Goal: Transaction & Acquisition: Purchase product/service

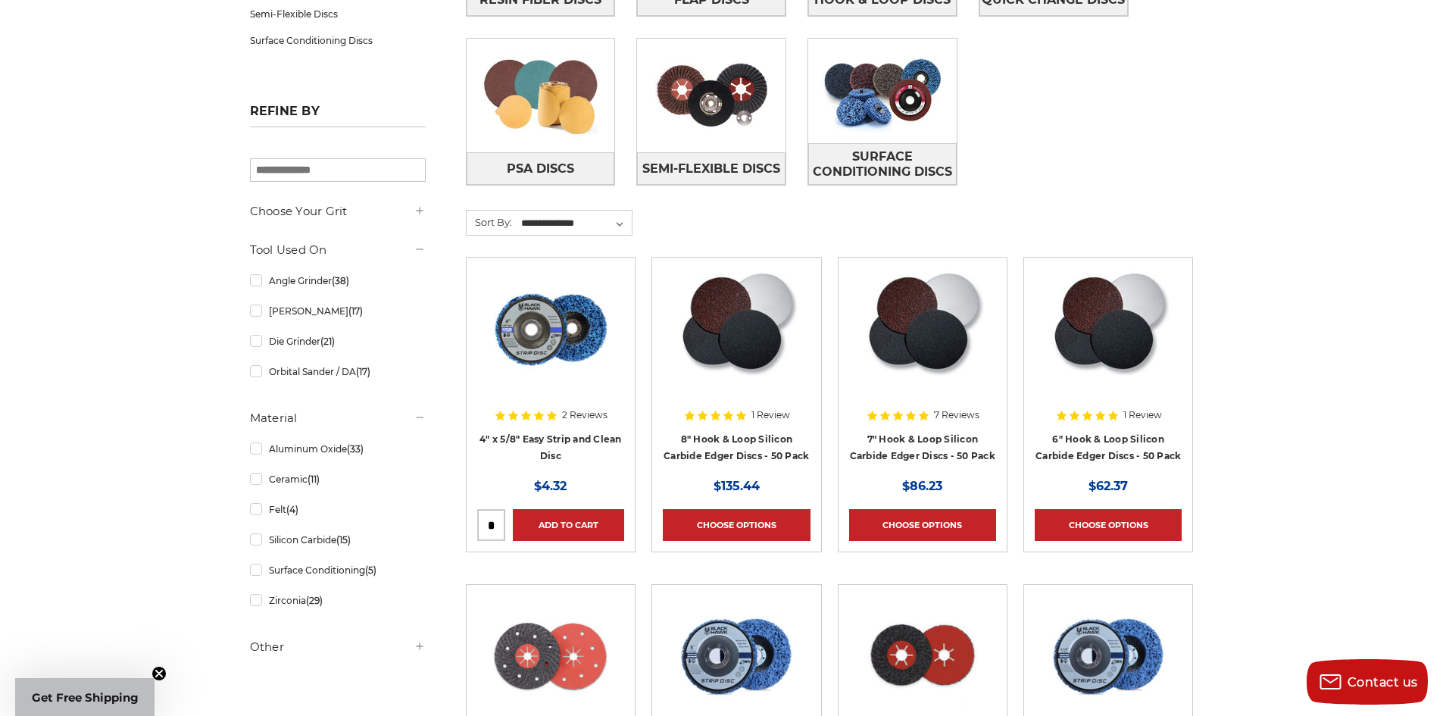
scroll to position [454, 0]
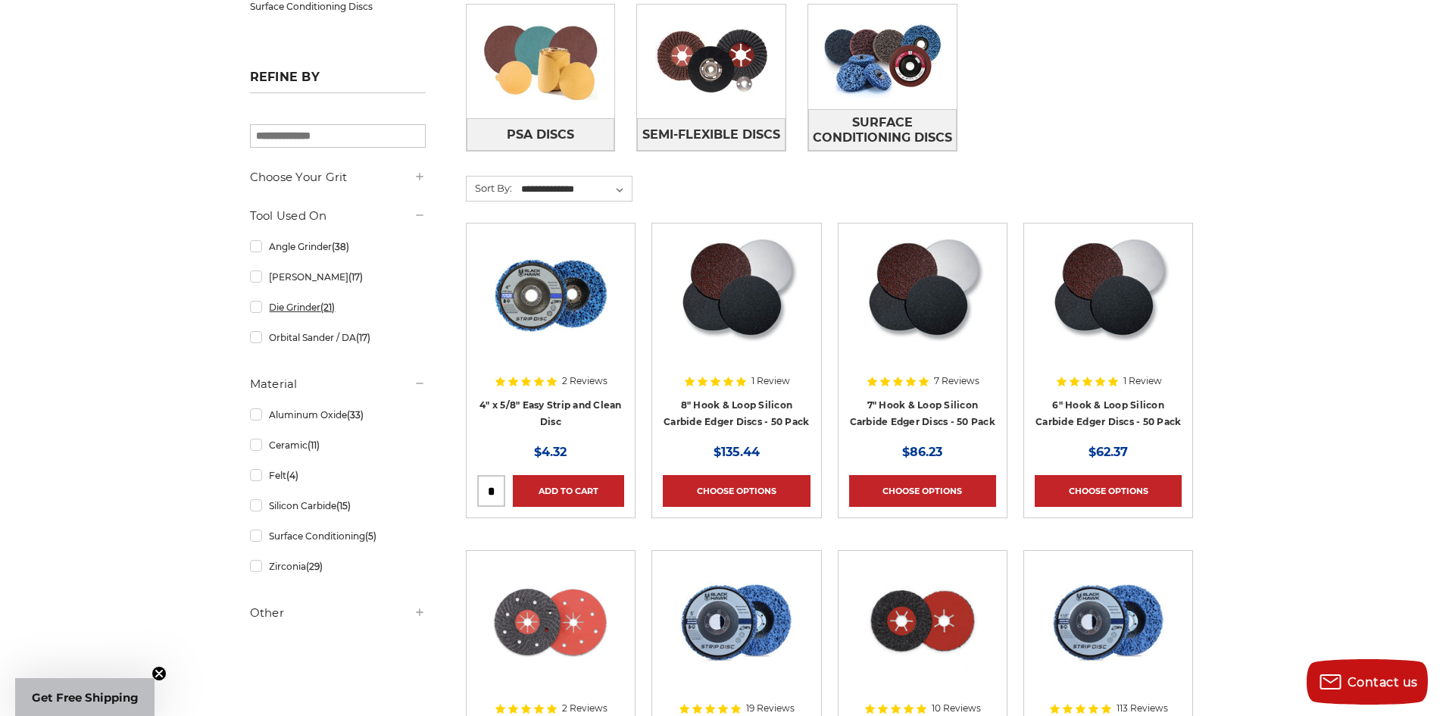
click at [250, 306] on link "Die Grinder (21)" at bounding box center [338, 307] width 176 height 27
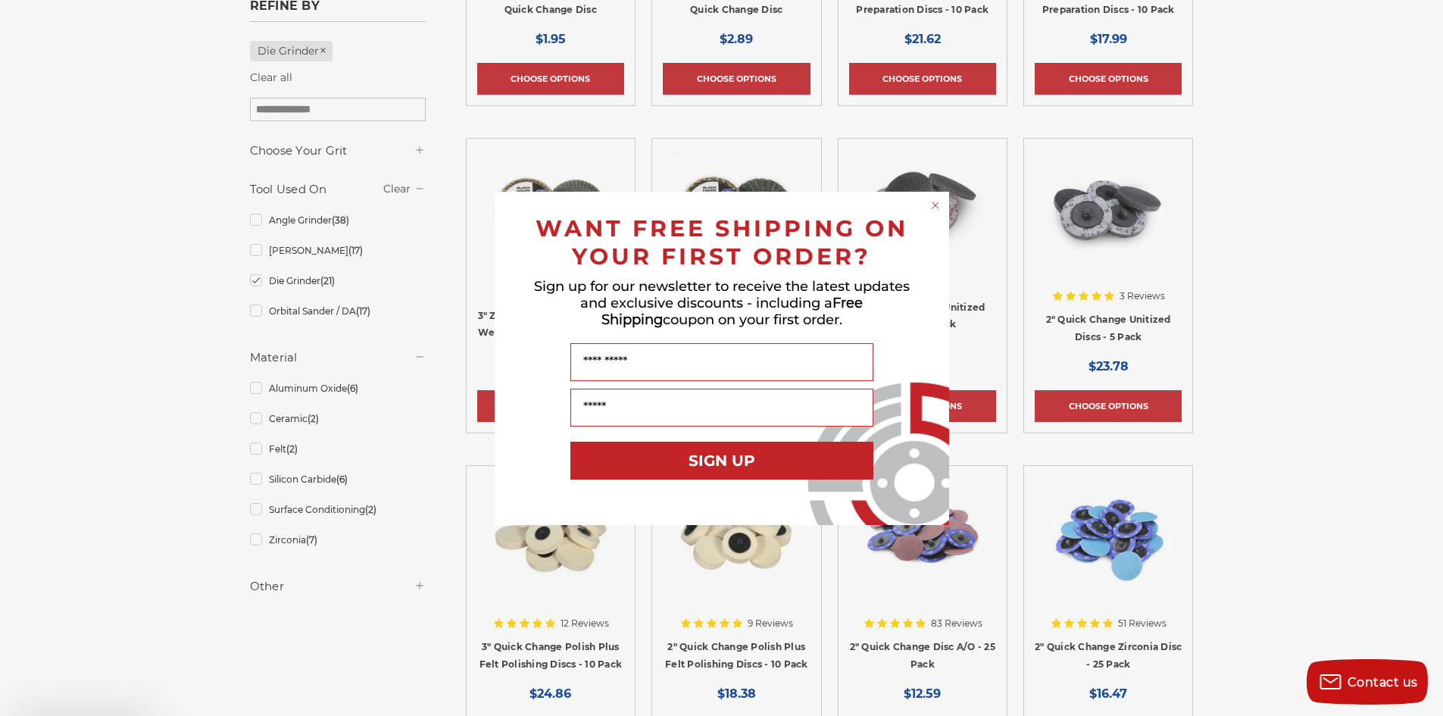
scroll to position [530, 0]
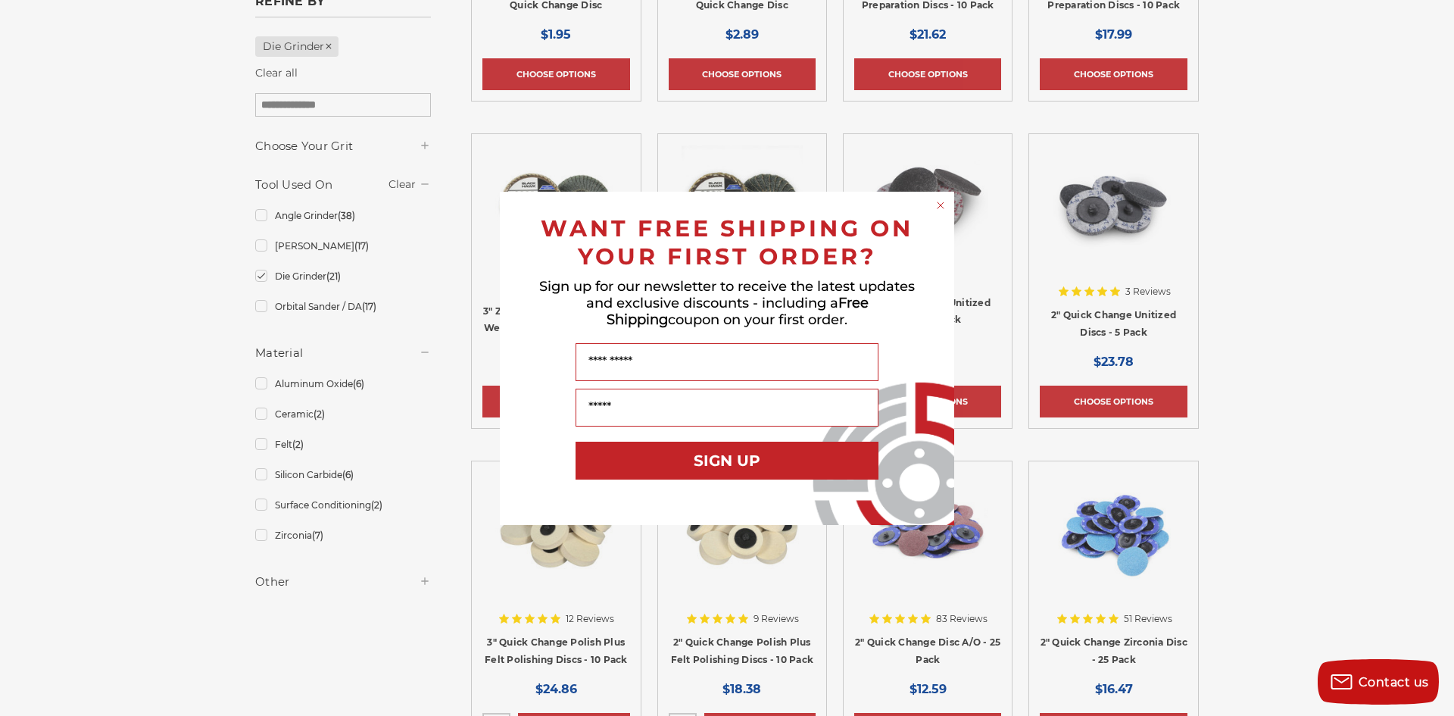
click at [1219, 528] on div "Close dialog WANT FREE SHIPPING ON YOUR FIRST ORDER? Sign up for our newsletter…" at bounding box center [727, 358] width 1454 height 716
click at [933, 210] on icon "Close dialog" at bounding box center [940, 205] width 15 height 15
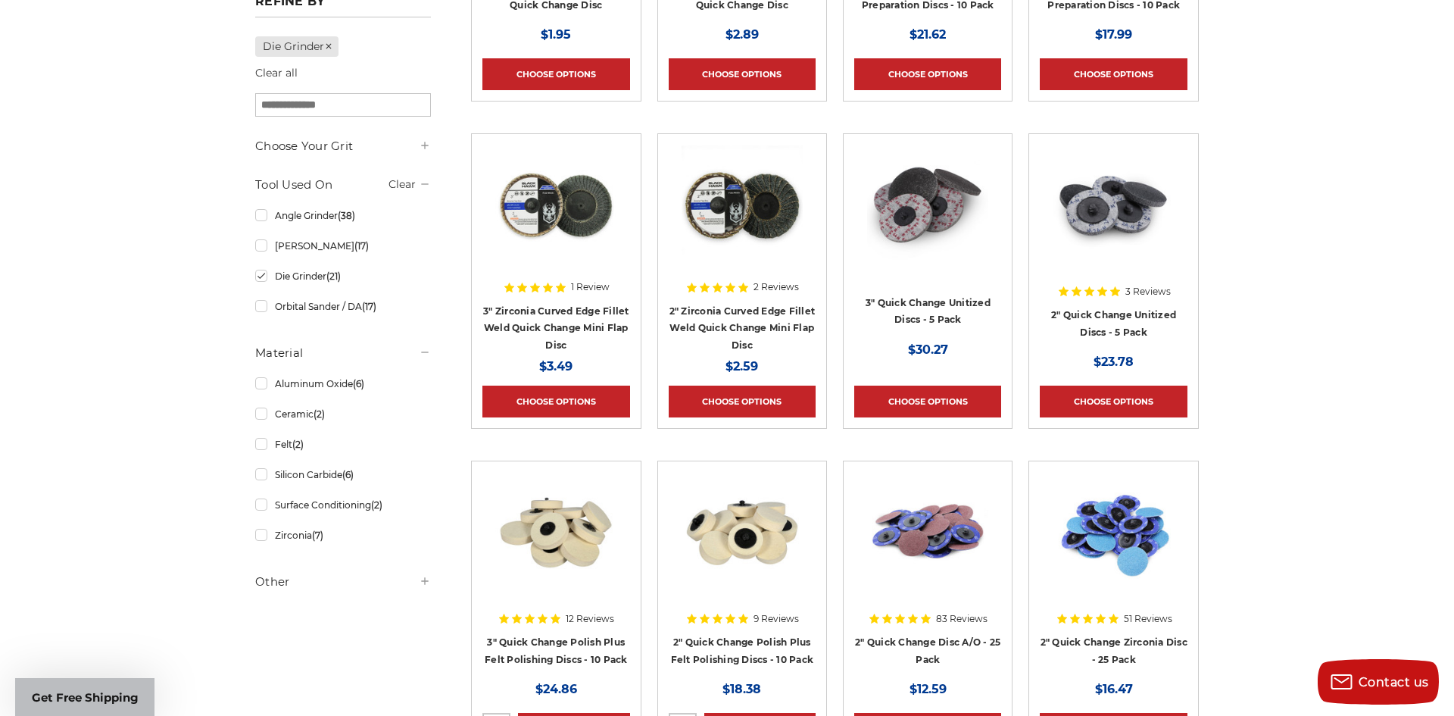
click at [942, 206] on div "Close dialog WANT FREE SHIPPING ON YOUR FIRST ORDER? Sign up for our newsletter…" at bounding box center [727, 358] width 485 height 333
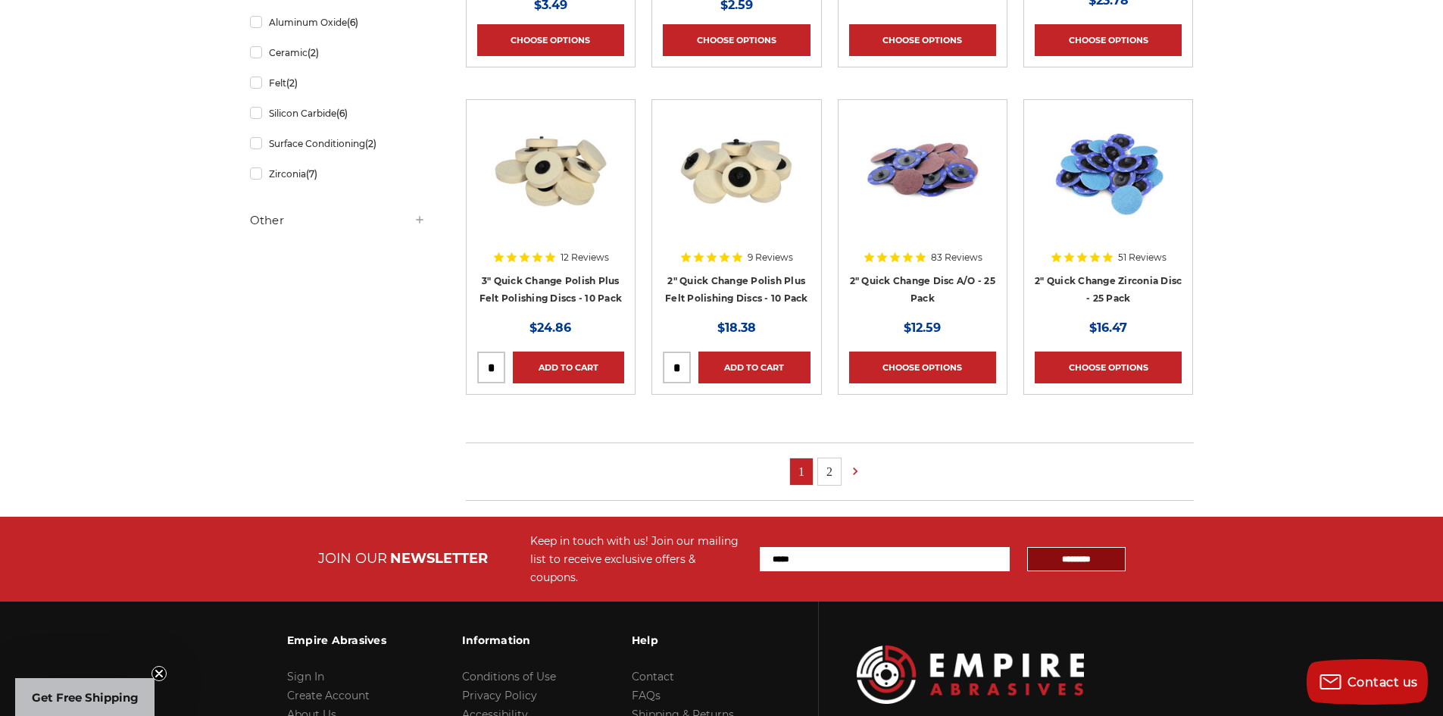
scroll to position [909, 0]
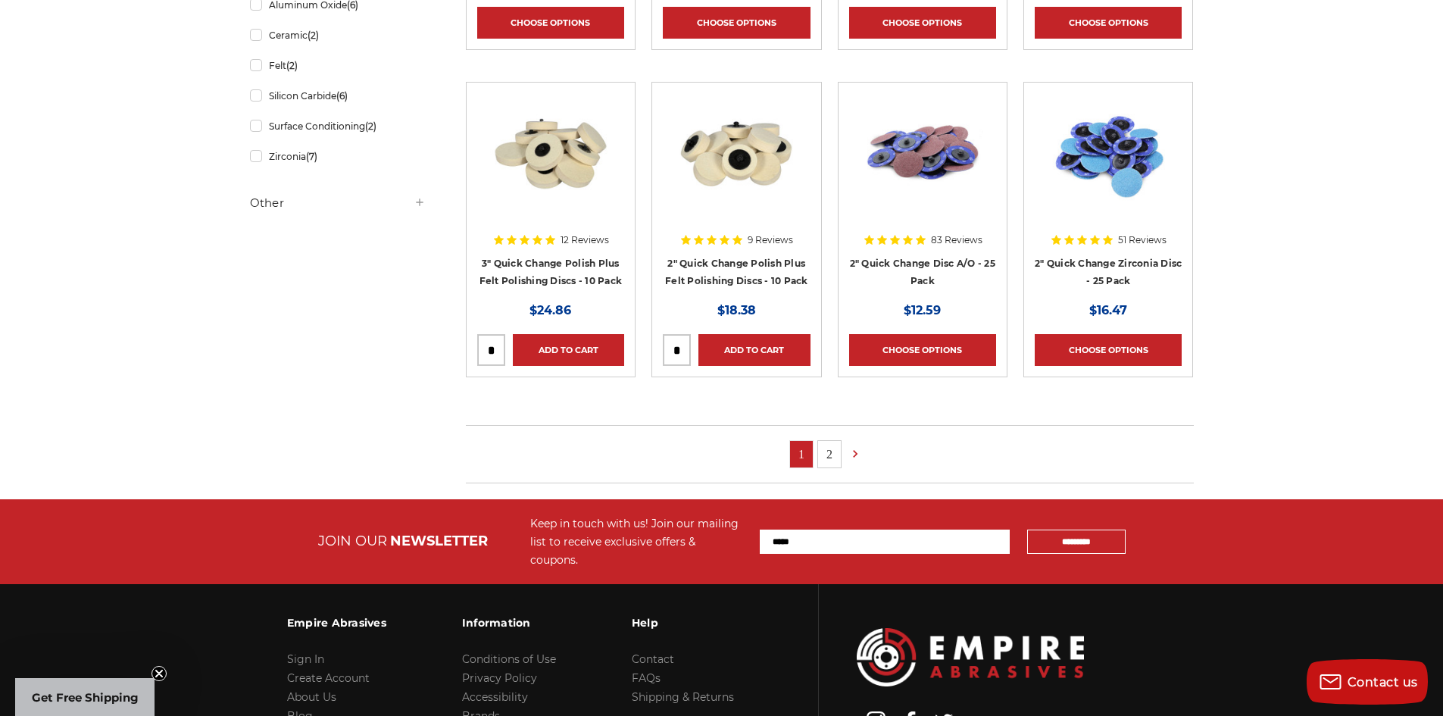
click at [824, 450] on link "2" at bounding box center [829, 454] width 23 height 27
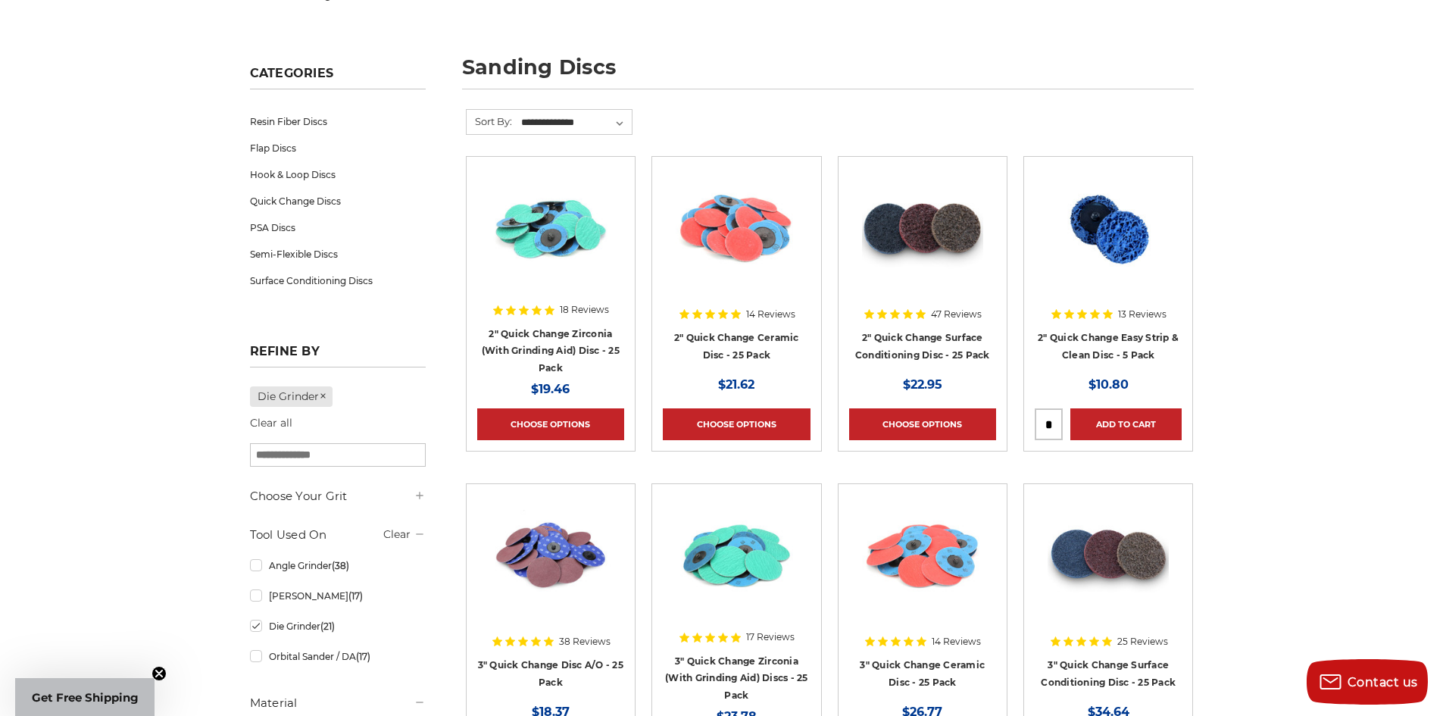
scroll to position [379, 0]
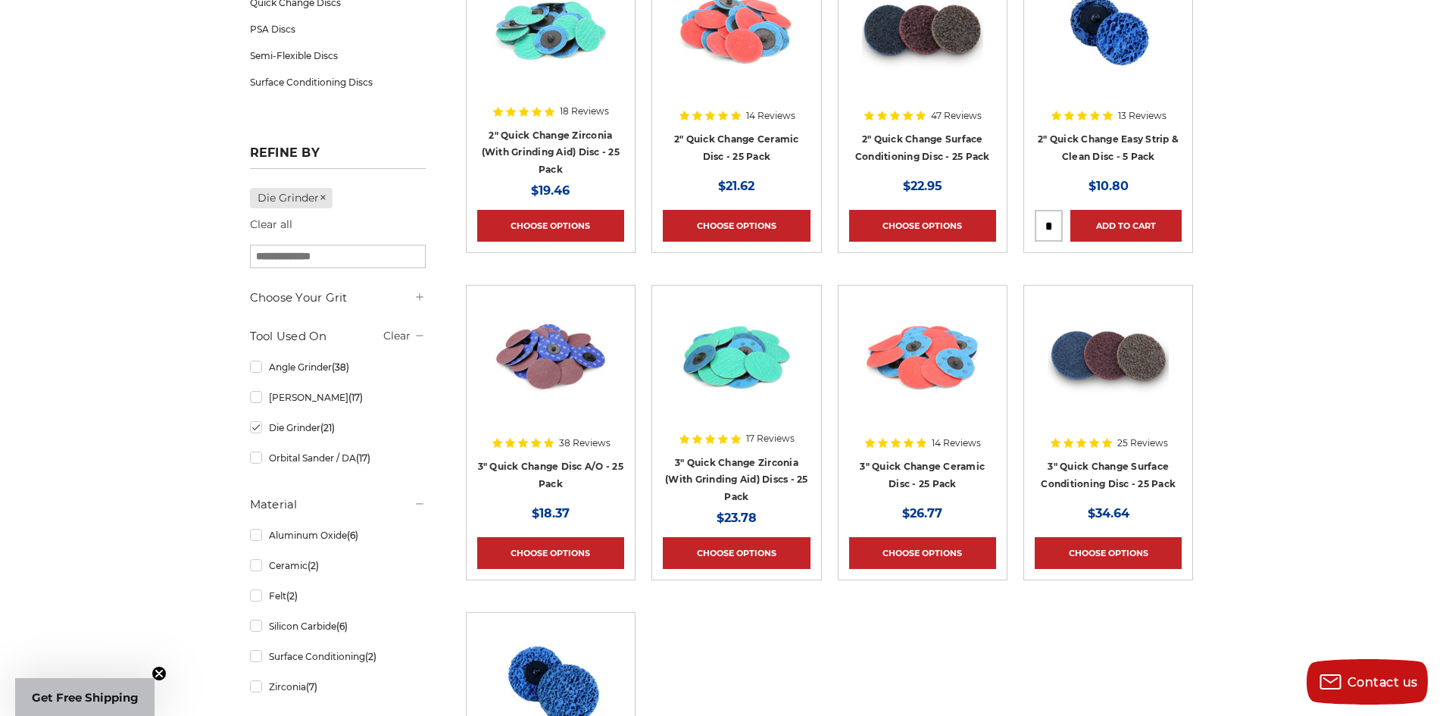
click at [581, 376] on img at bounding box center [550, 356] width 121 height 121
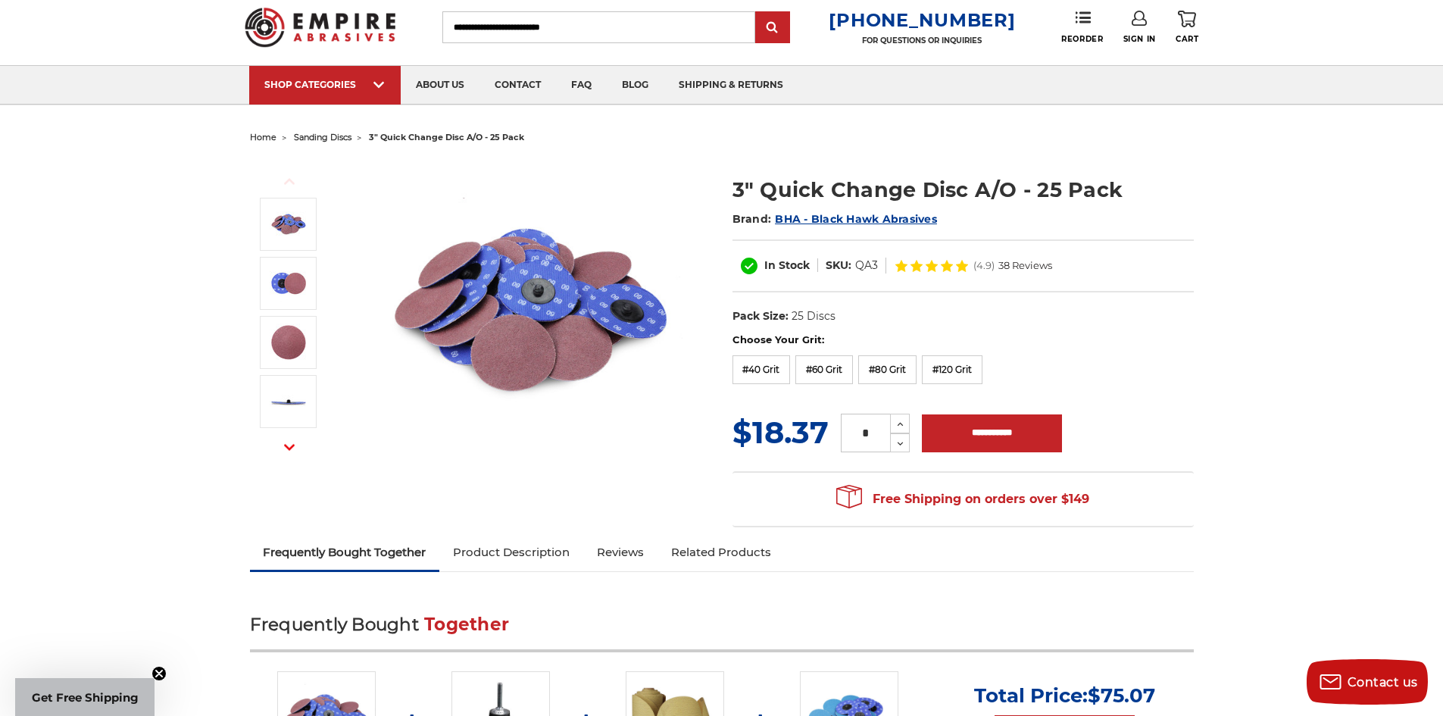
scroll to position [76, 0]
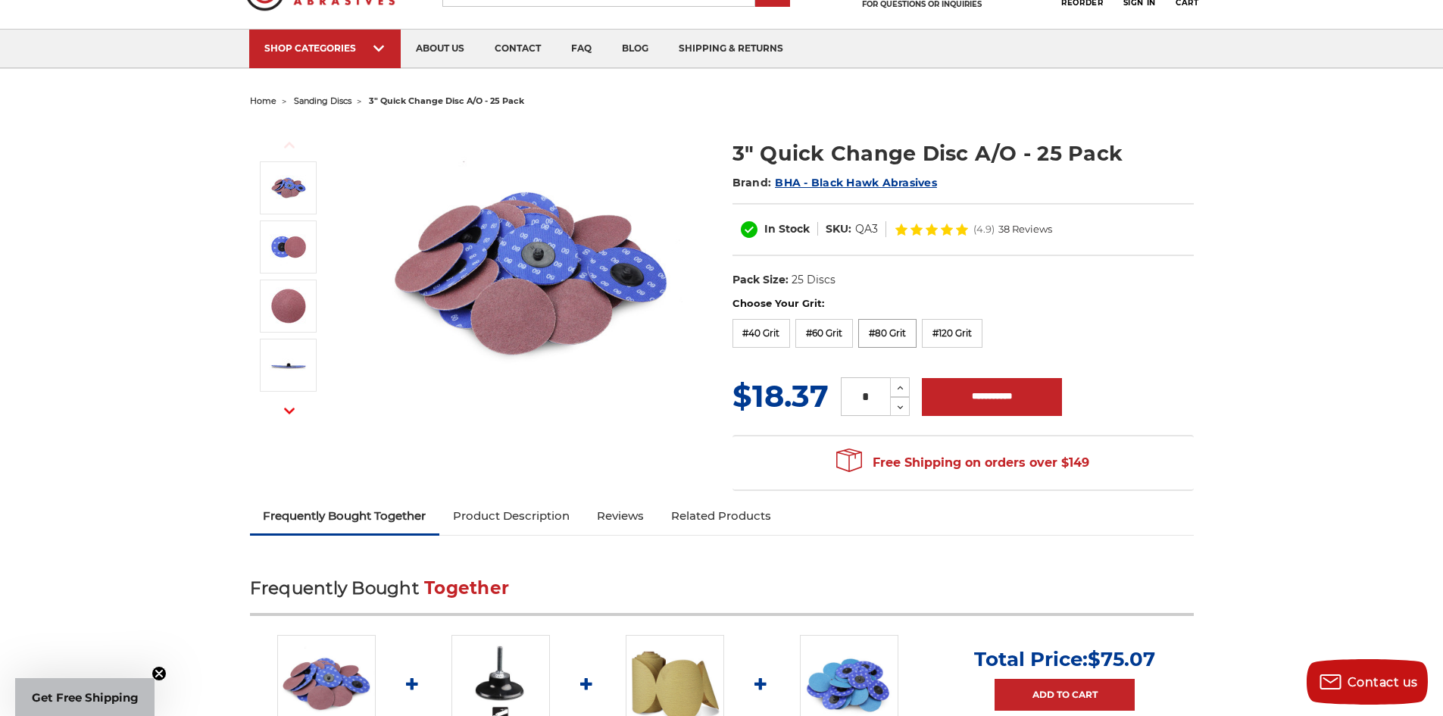
click at [900, 339] on label "#80 Grit" at bounding box center [887, 333] width 58 height 29
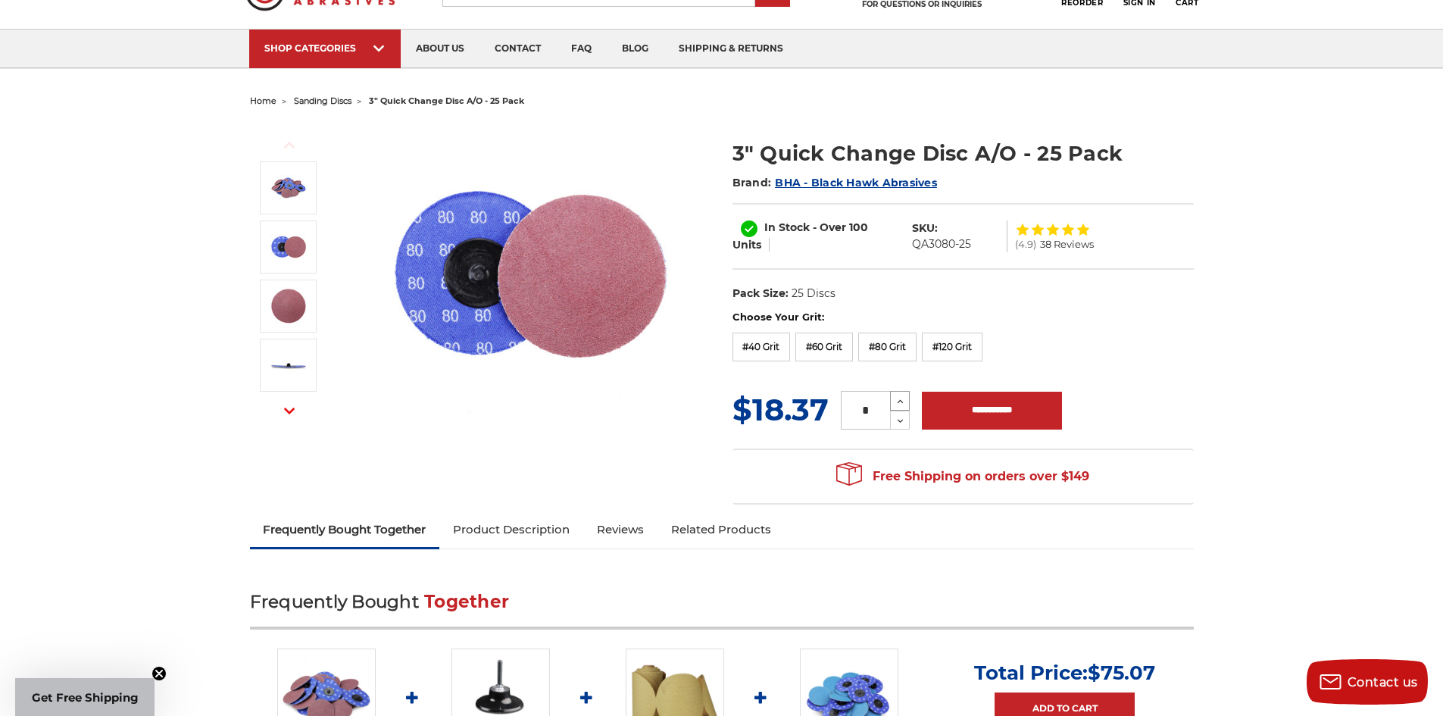
click at [899, 379] on form "Choose Your Grit: #40 Grit #60 Grit #80 Grit #120 Grit MSRP: Was: Now: $18.37 (…" at bounding box center [962, 371] width 461 height 123
click at [896, 400] on icon at bounding box center [900, 402] width 11 height 14
type input "*"
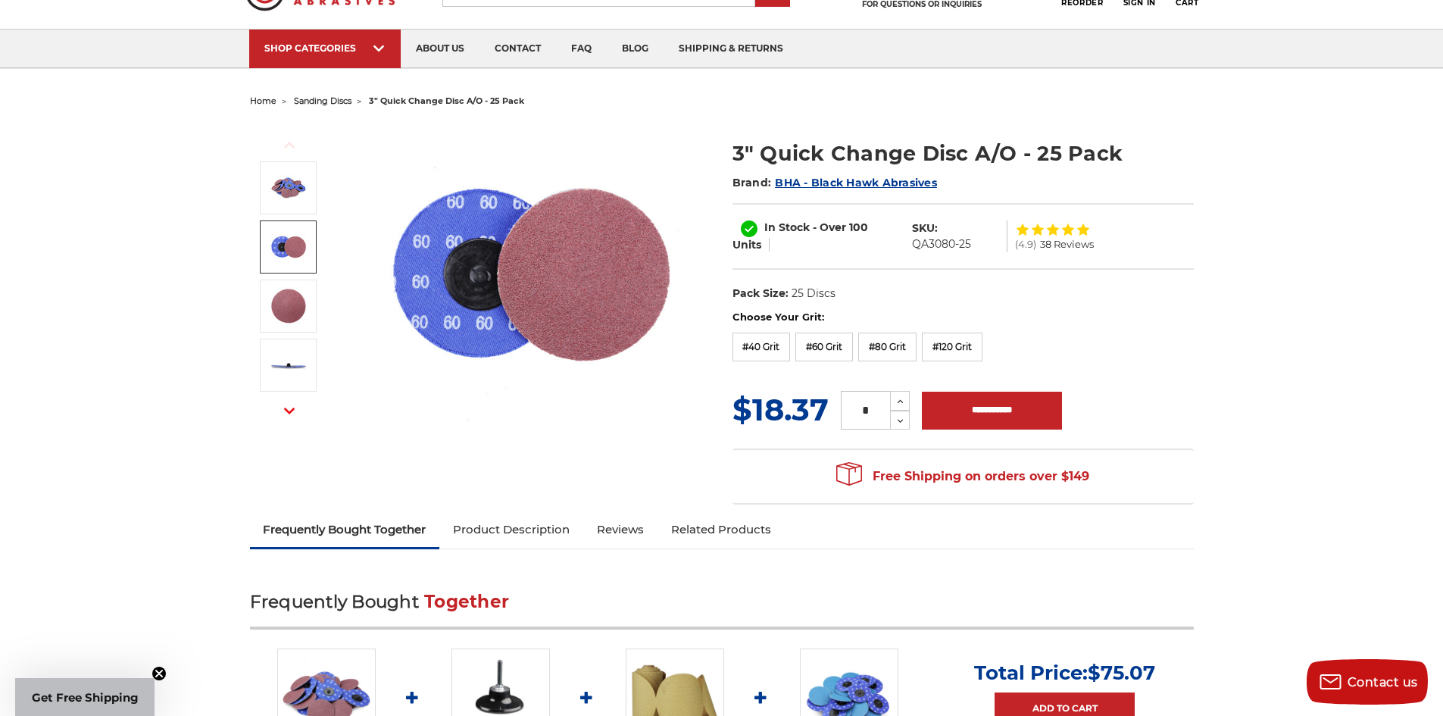
click at [309, 248] on link at bounding box center [288, 246] width 57 height 53
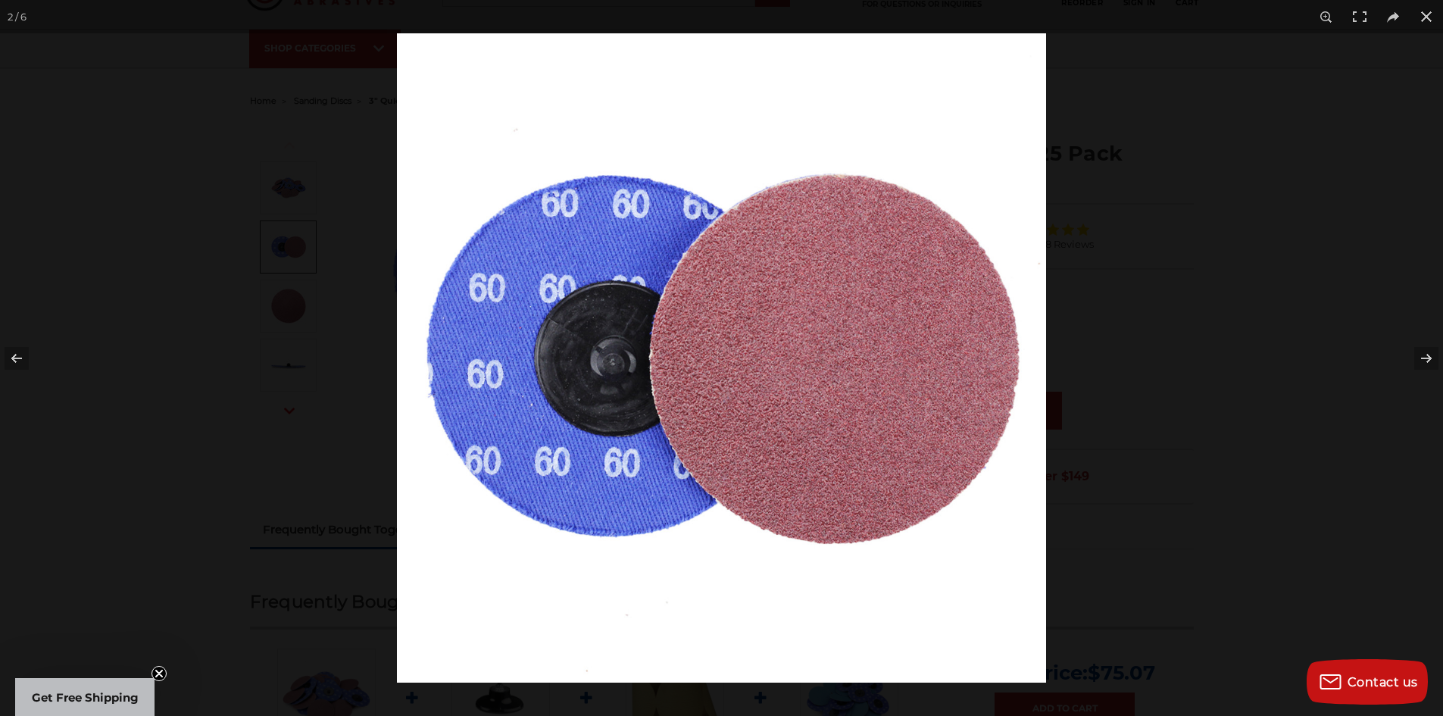
click at [250, 374] on div at bounding box center [721, 358] width 1443 height 716
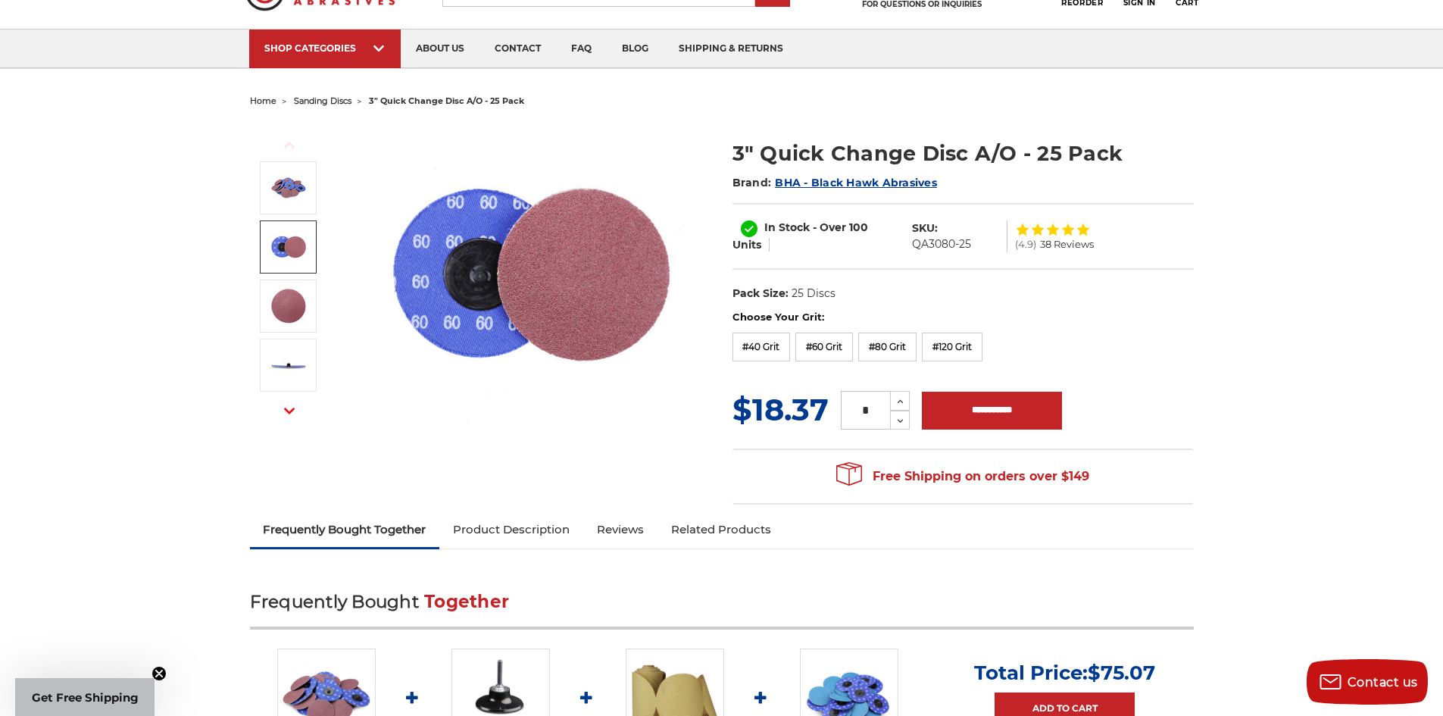
scroll to position [151, 0]
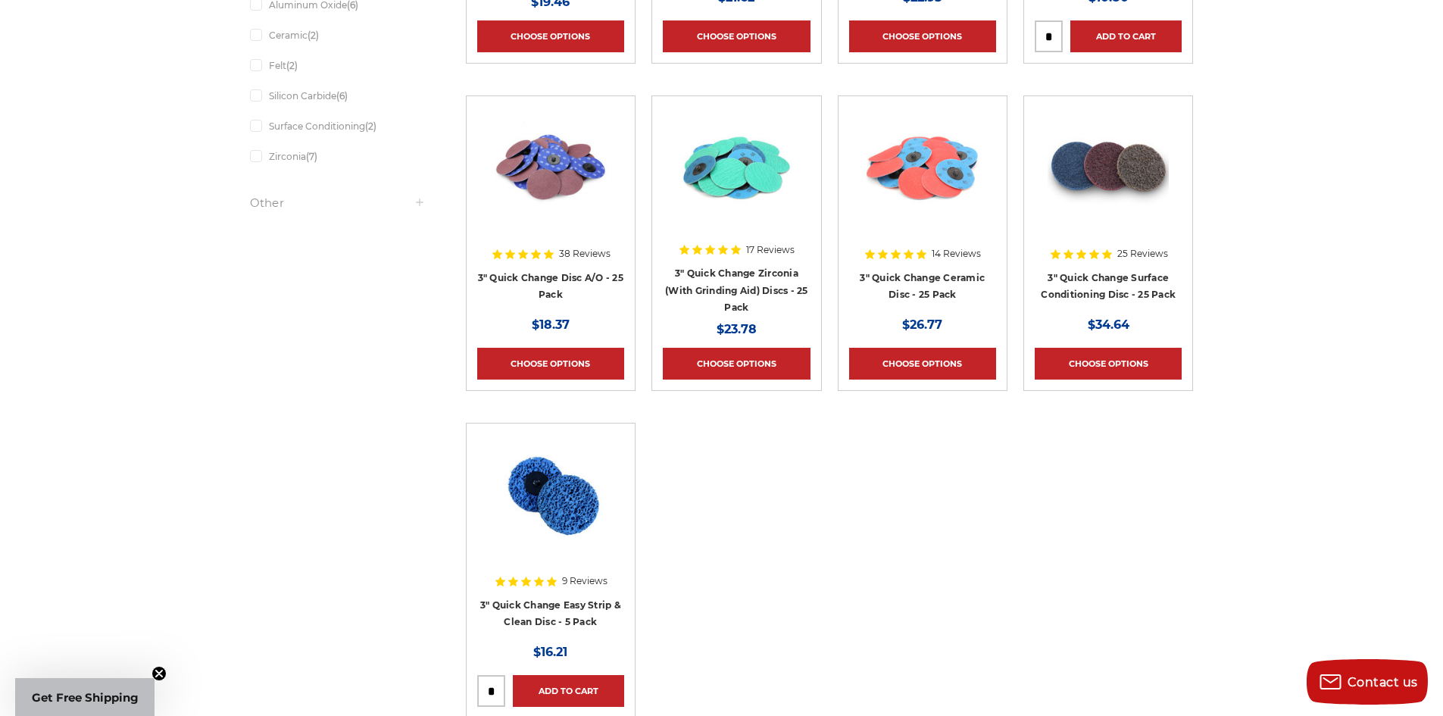
drag, startPoint x: 618, startPoint y: 285, endPoint x: 565, endPoint y: 267, distance: 56.1
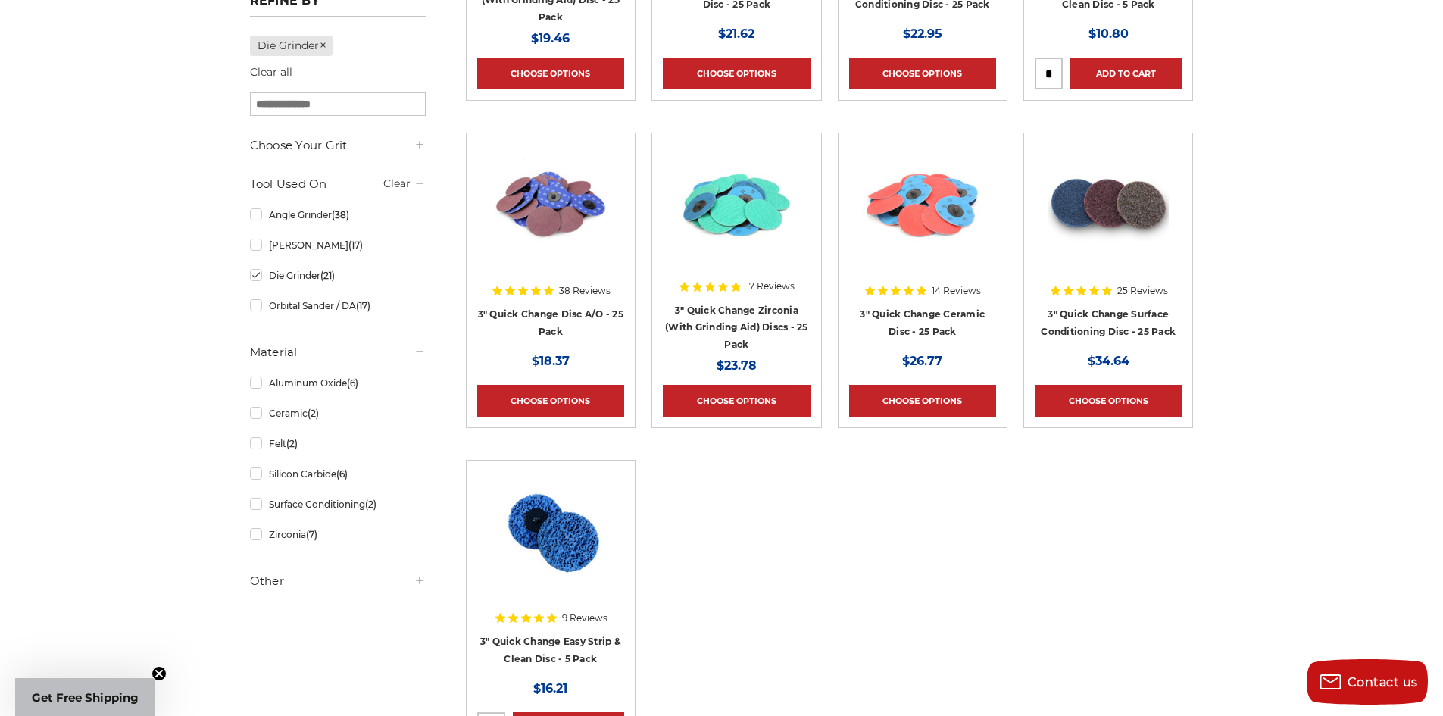
scroll to position [530, 0]
click at [561, 238] on img at bounding box center [550, 205] width 121 height 121
